Goal: Task Accomplishment & Management: Manage account settings

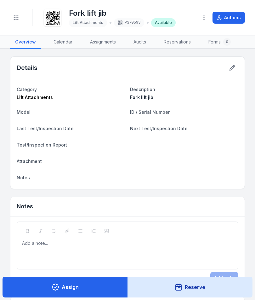
scroll to position [0, 0]
click at [17, 17] on icon "Toggle navigation" at bounding box center [16, 17] width 6 height 6
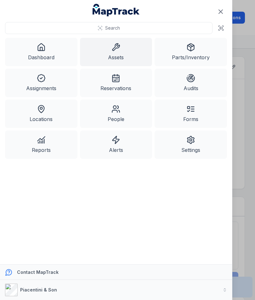
click at [49, 53] on link "Dashboard" at bounding box center [41, 52] width 72 height 28
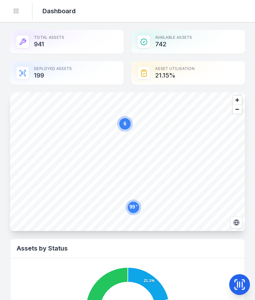
click at [20, 12] on button "Toggle Navigation" at bounding box center [16, 11] width 12 height 12
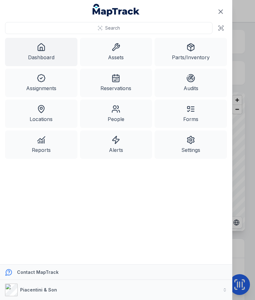
click at [122, 51] on link "Assets" at bounding box center [116, 52] width 72 height 28
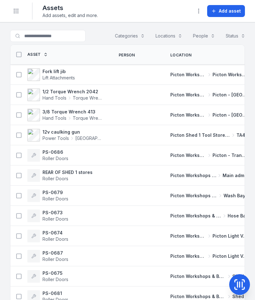
click at [234, 14] on button "Add asset" at bounding box center [226, 11] width 38 height 12
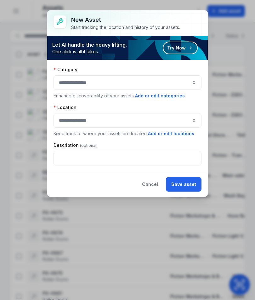
click at [184, 88] on button "button" at bounding box center [128, 82] width 148 height 14
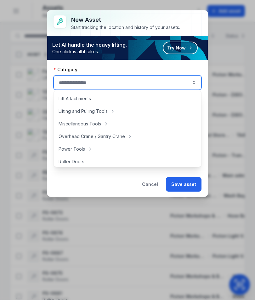
scroll to position [226, 0]
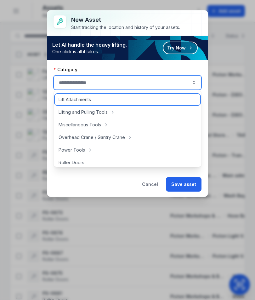
click at [131, 97] on div "Lift Attachments" at bounding box center [127, 99] width 145 height 11
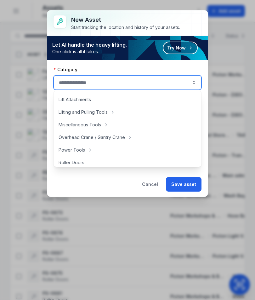
type input "**********"
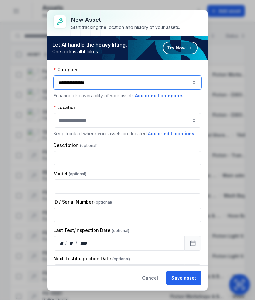
click at [156, 122] on button "button" at bounding box center [128, 120] width 148 height 14
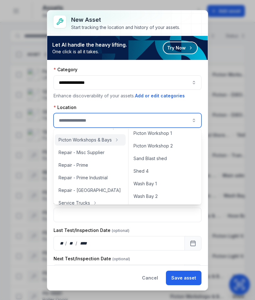
scroll to position [293, 0]
click at [182, 134] on div "Picton Workshop 1" at bounding box center [165, 133] width 71 height 11
type input "**********"
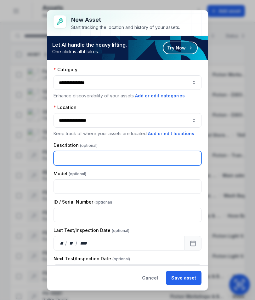
click at [147, 152] on input "text" at bounding box center [128, 158] width 148 height 14
click at [150, 158] on input "text" at bounding box center [128, 158] width 148 height 14
type input "**********"
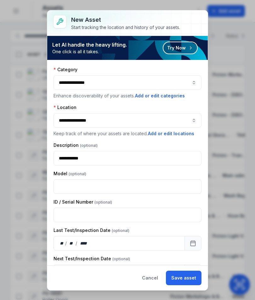
click at [189, 276] on button "Save asset" at bounding box center [184, 277] width 36 height 14
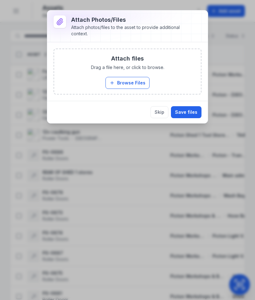
click at [139, 80] on button "Browse Files" at bounding box center [127, 83] width 44 height 12
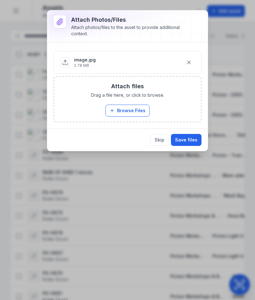
click at [190, 141] on button "Save files" at bounding box center [186, 140] width 31 height 12
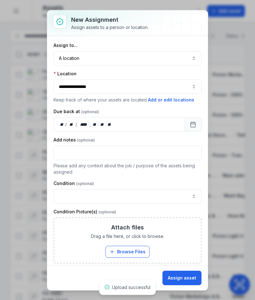
click at [181, 61] on button "A location ********" at bounding box center [128, 58] width 148 height 14
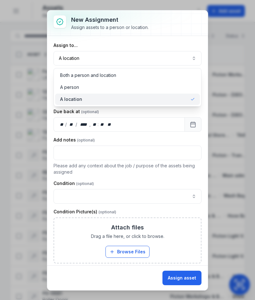
click at [176, 101] on div "A location" at bounding box center [127, 99] width 135 height 6
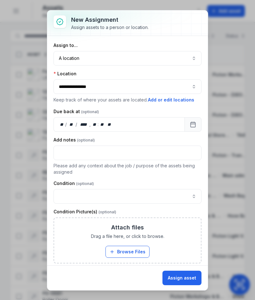
click at [192, 276] on button "Assign asset" at bounding box center [181, 277] width 39 height 14
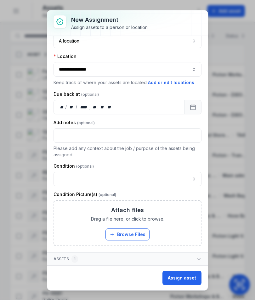
scroll to position [29, -7]
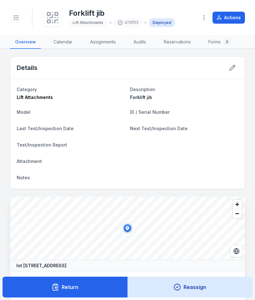
click at [57, 9] on div at bounding box center [53, 18] width 18 height 18
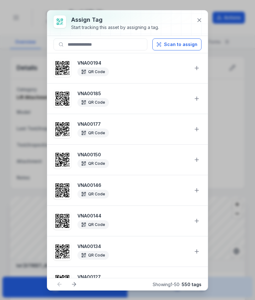
click at [168, 42] on button "Scan to assign" at bounding box center [176, 44] width 49 height 12
